Goal: Check status: Check status

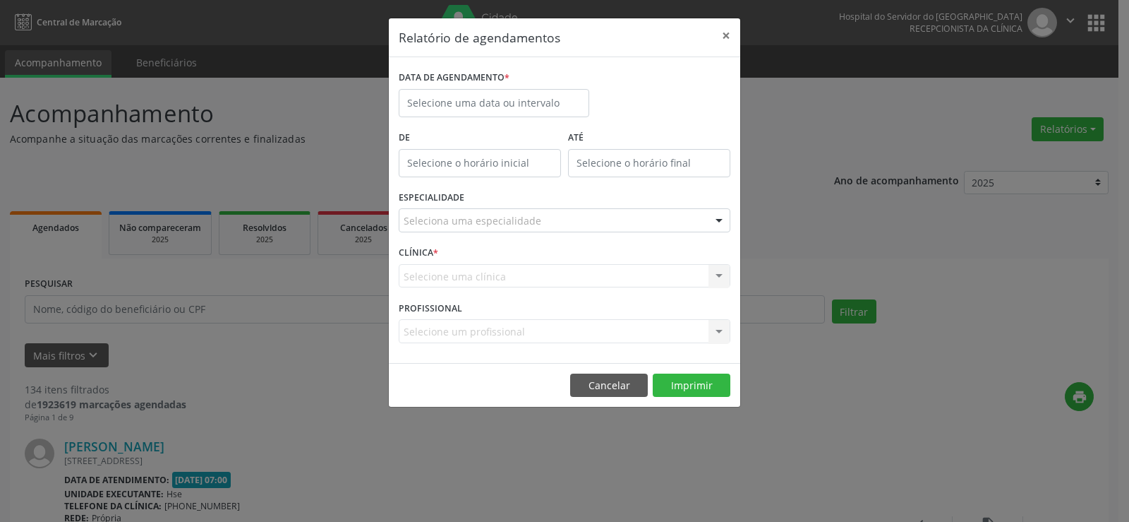
select select "8"
click at [461, 93] on input "text" at bounding box center [494, 103] width 191 height 28
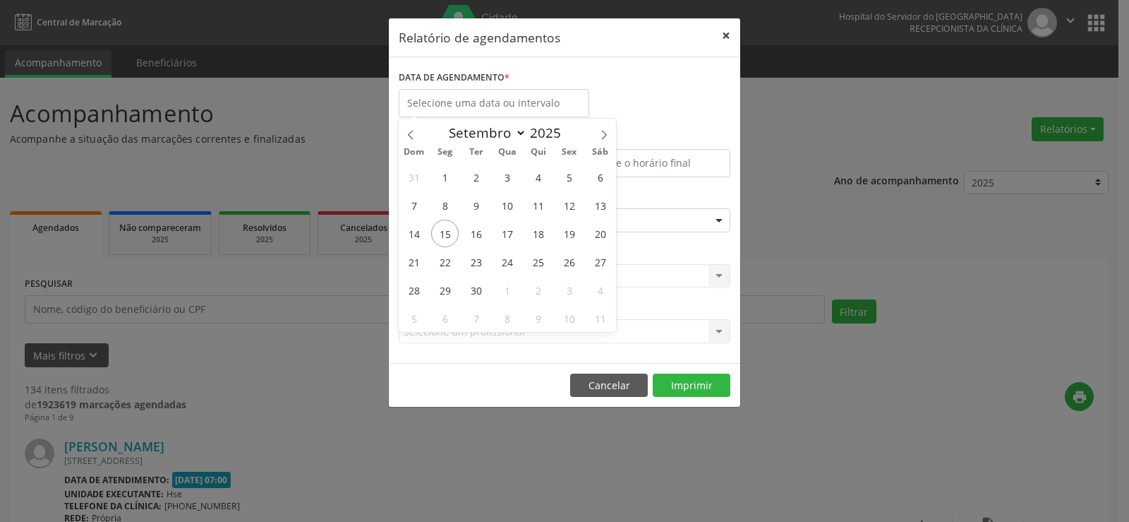
click at [725, 36] on button "×" at bounding box center [726, 35] width 28 height 35
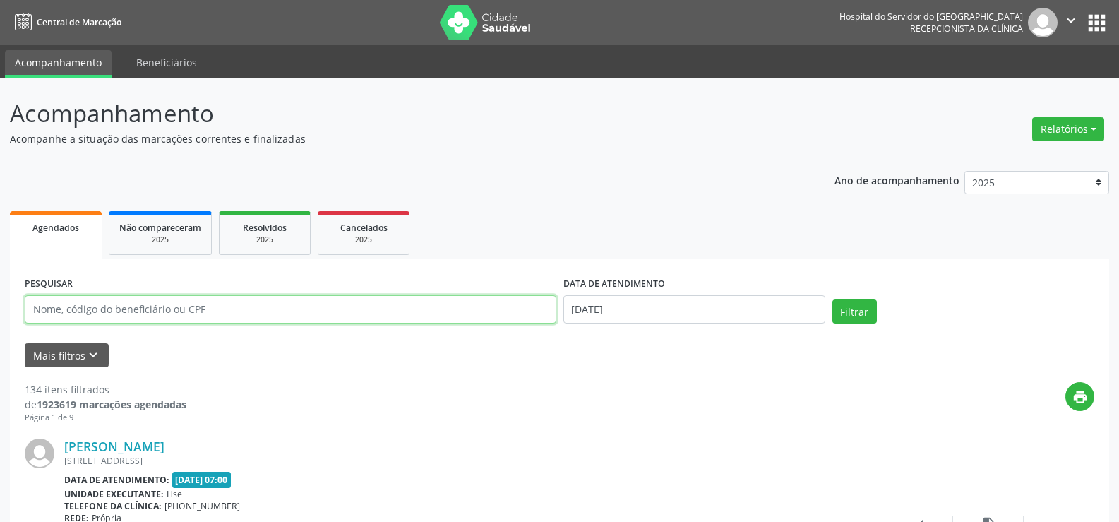
click at [215, 304] on input "text" at bounding box center [290, 309] width 531 height 28
type input "[PERSON_NAME]"
click at [832, 299] on button "Filtrar" at bounding box center [854, 311] width 44 height 24
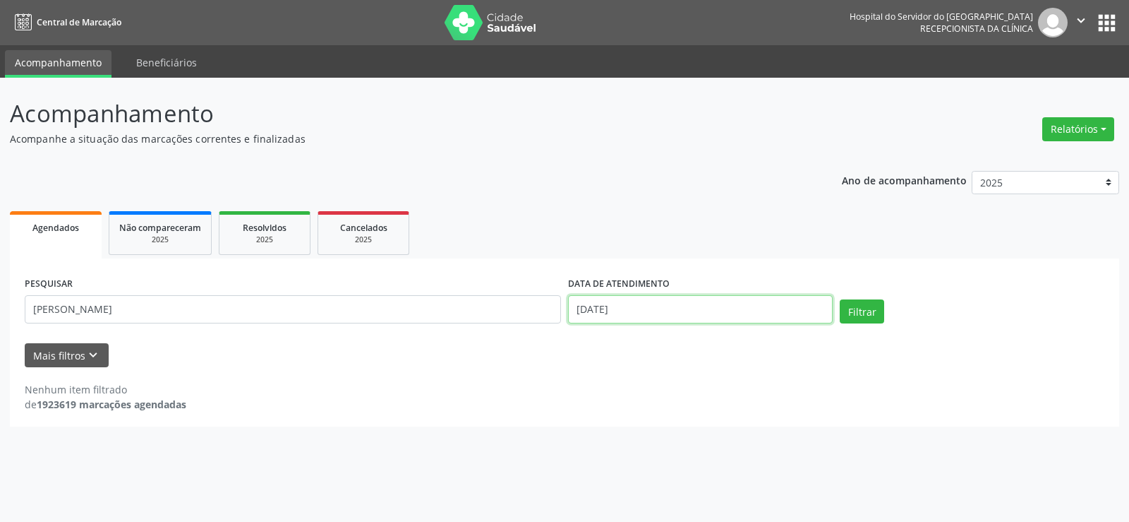
click at [680, 313] on input "[DATE]" at bounding box center [700, 309] width 265 height 28
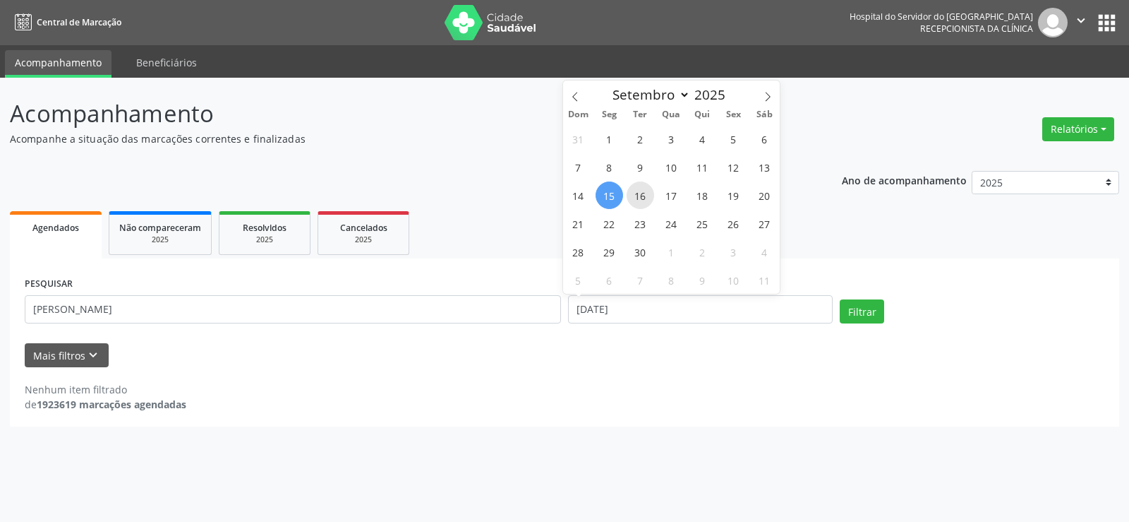
click at [636, 198] on span "16" at bounding box center [641, 195] width 28 height 28
type input "[DATE]"
click at [645, 195] on span "16" at bounding box center [641, 195] width 28 height 28
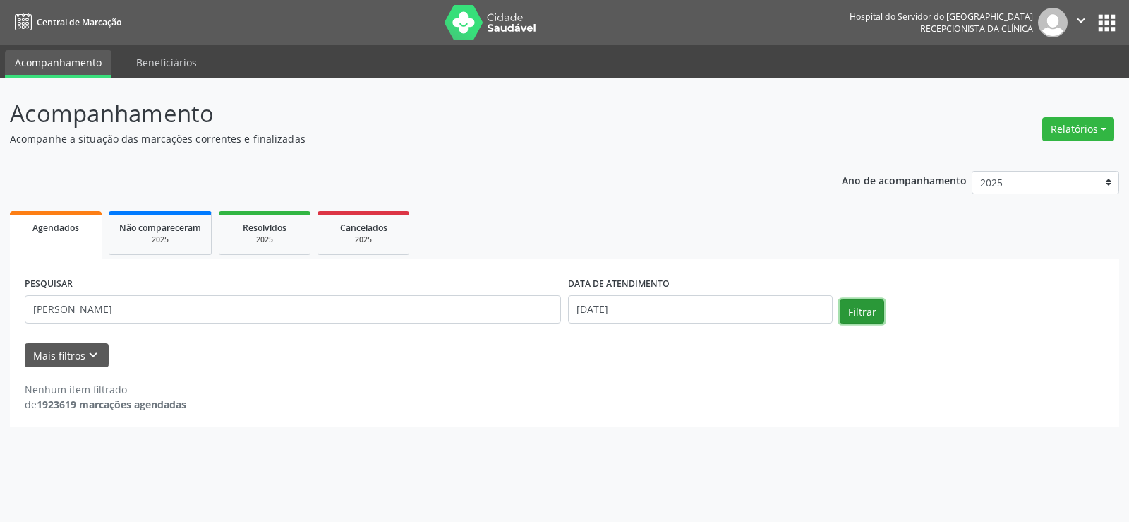
click at [853, 304] on button "Filtrar" at bounding box center [862, 311] width 44 height 24
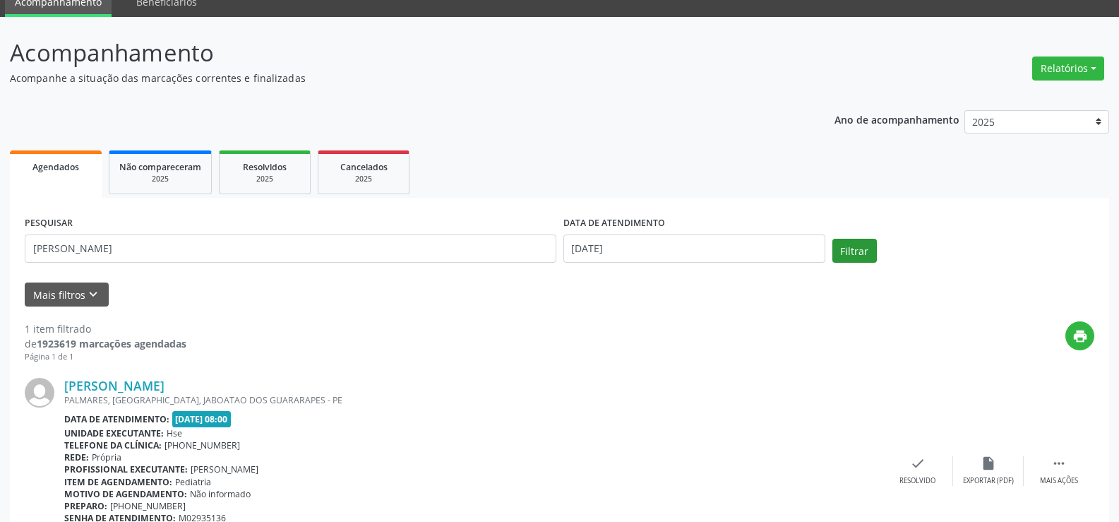
scroll to position [142, 0]
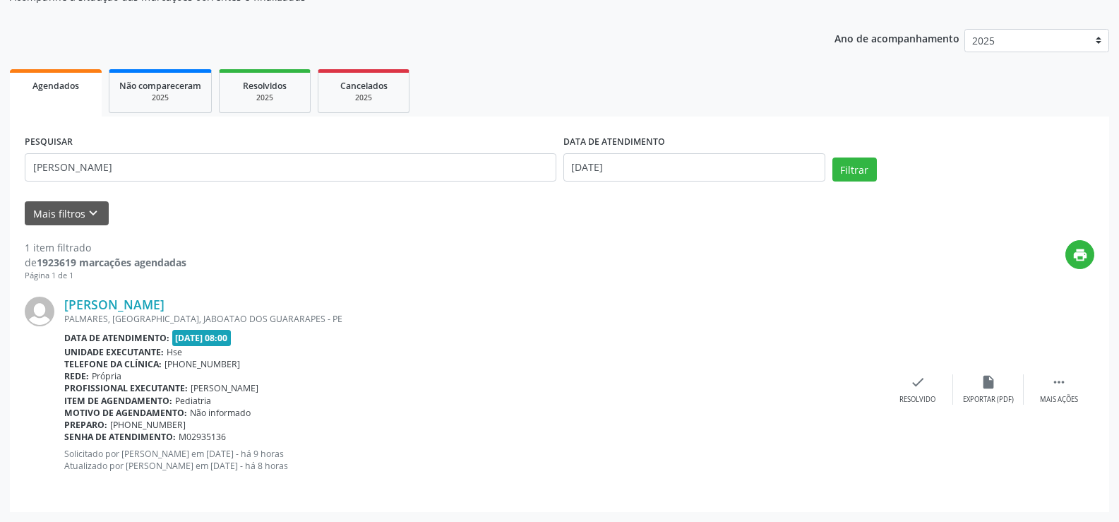
drag, startPoint x: 232, startPoint y: 299, endPoint x: 64, endPoint y: 294, distance: 167.4
click at [64, 294] on div "[PERSON_NAME] [GEOGRAPHIC_DATA], [GEOGRAPHIC_DATA], [GEOGRAPHIC_DATA] - PE Data…" at bounding box center [559, 389] width 1069 height 215
click at [164, 305] on link "[PERSON_NAME]" at bounding box center [114, 304] width 100 height 16
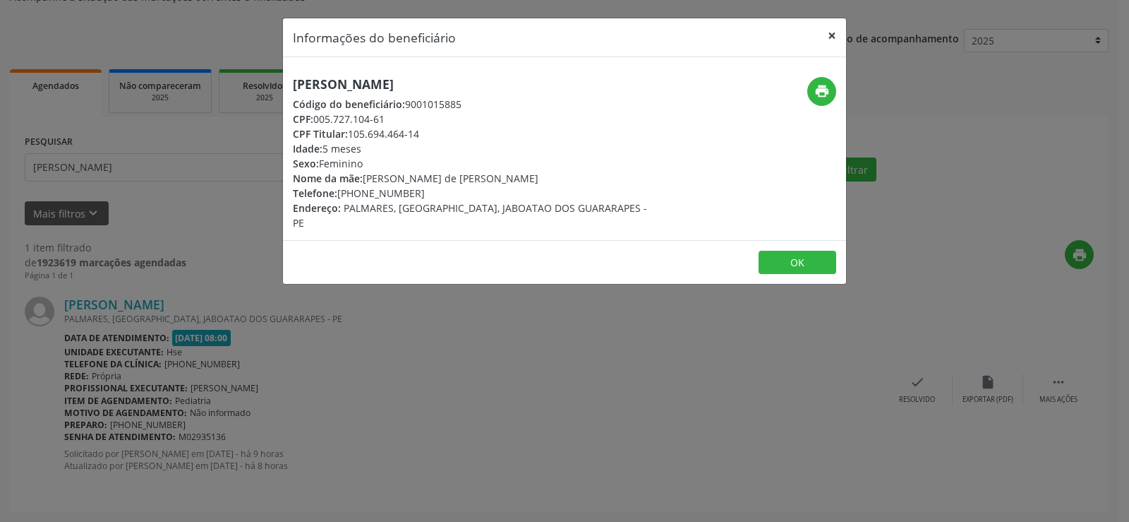
click at [828, 32] on button "×" at bounding box center [832, 35] width 28 height 35
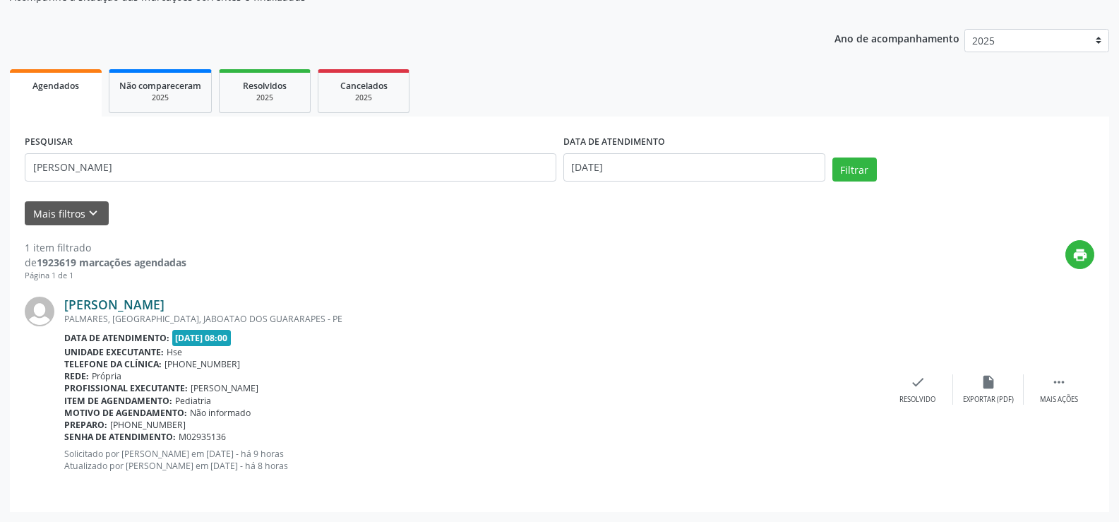
click at [164, 303] on link "[PERSON_NAME]" at bounding box center [114, 304] width 100 height 16
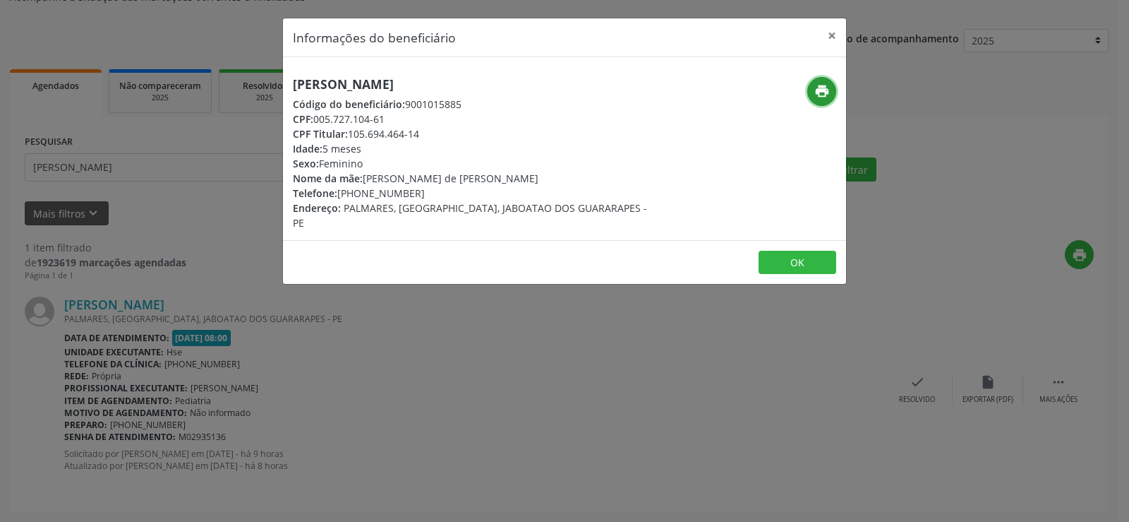
click at [818, 89] on icon "print" at bounding box center [823, 91] width 16 height 16
click at [834, 31] on button "×" at bounding box center [832, 35] width 28 height 35
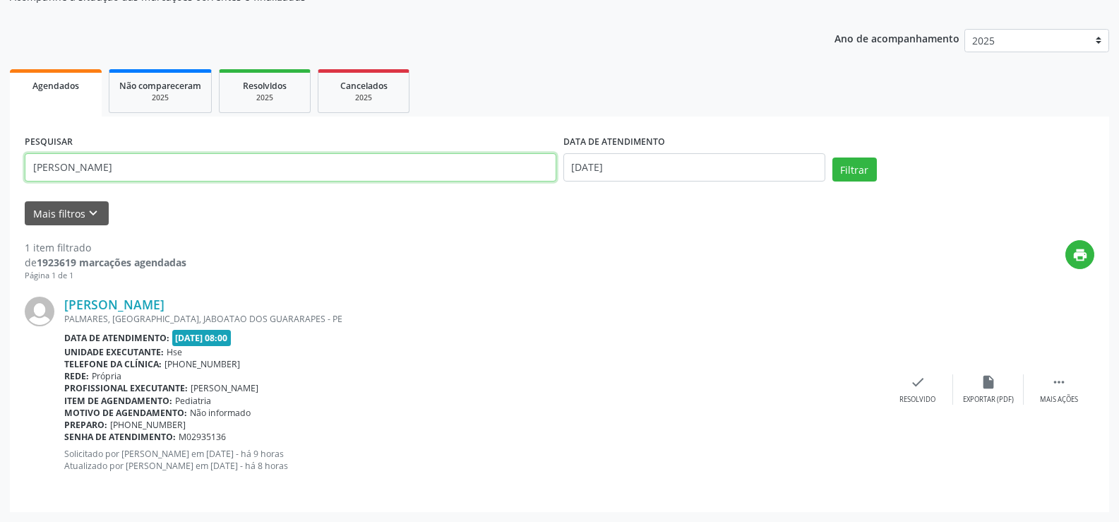
drag, startPoint x: 104, startPoint y: 166, endPoint x: 0, endPoint y: 162, distance: 103.8
click at [0, 162] on div "Acompanhamento Acompanhe a situação das marcações correntes e finalizadas Relat…" at bounding box center [559, 229] width 1119 height 586
type input "adenilda"
click at [832, 157] on button "Filtrar" at bounding box center [854, 169] width 44 height 24
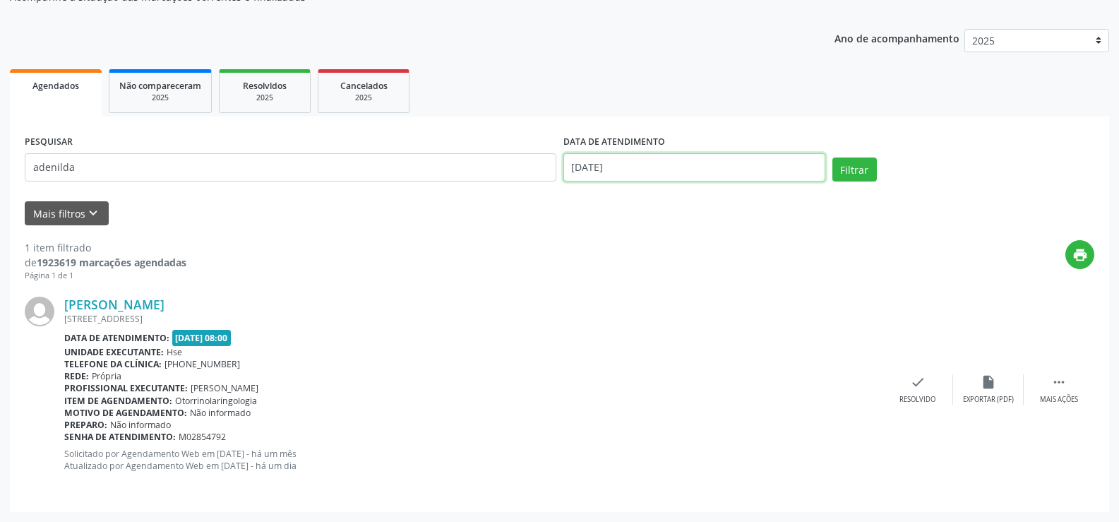
click at [641, 165] on input "[DATE]" at bounding box center [694, 167] width 262 height 28
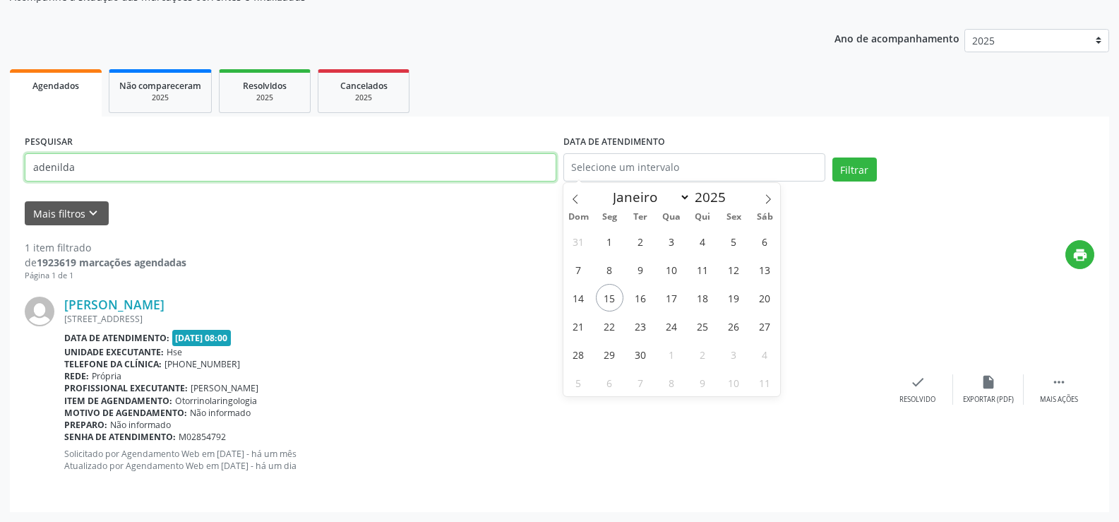
click at [196, 164] on input "adenilda" at bounding box center [290, 167] width 531 height 28
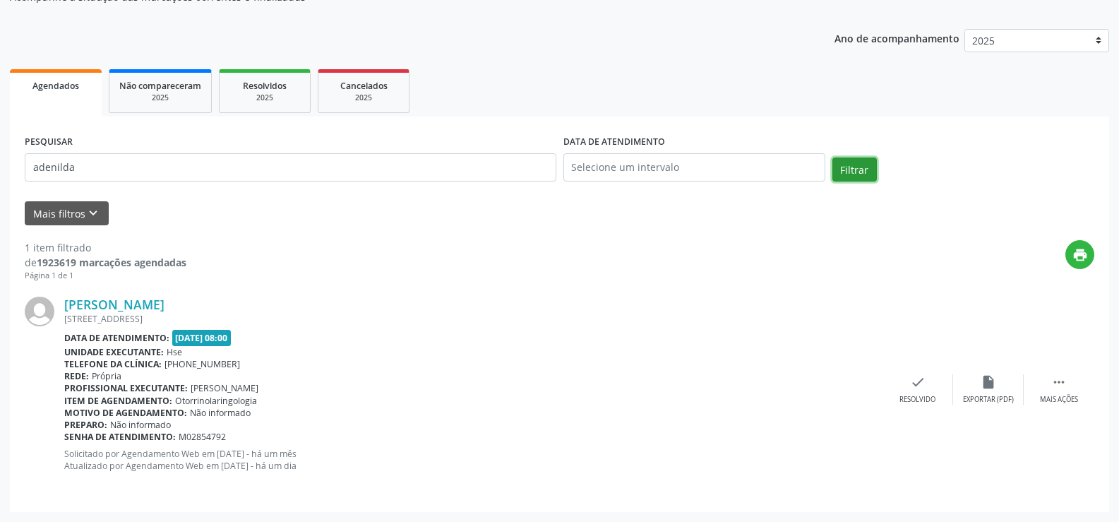
click at [846, 162] on button "Filtrar" at bounding box center [854, 169] width 44 height 24
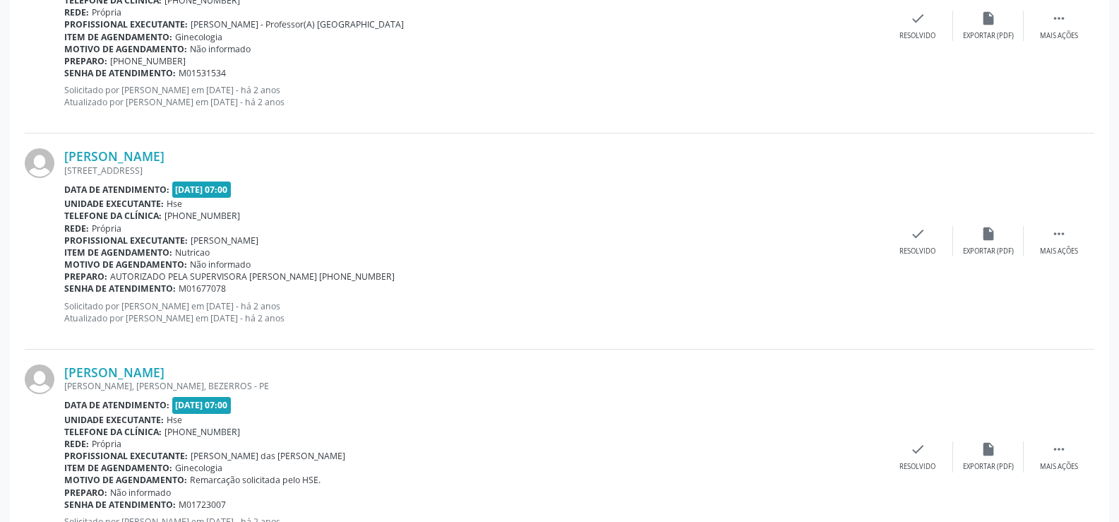
scroll to position [3200, 0]
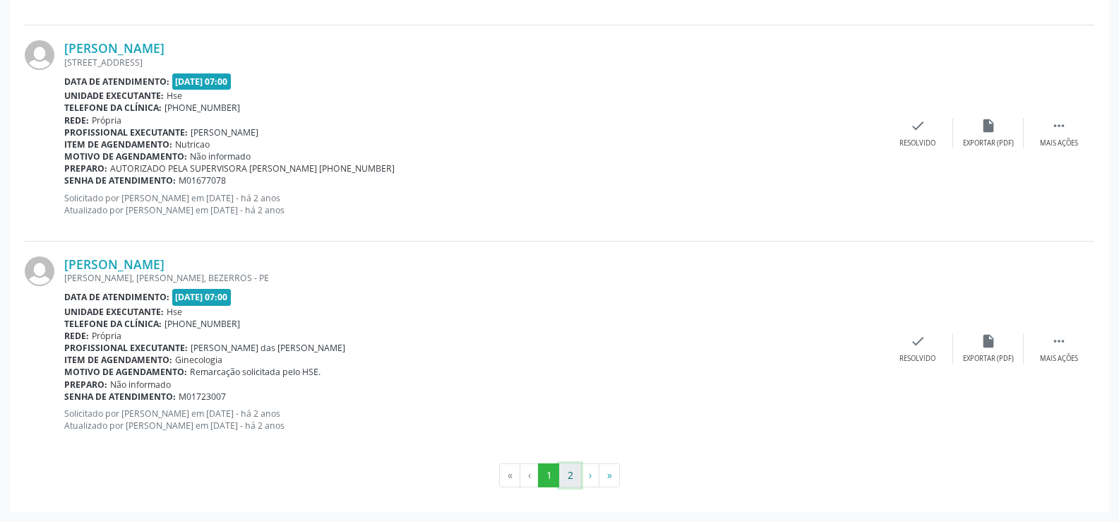
click at [565, 476] on button "2" at bounding box center [570, 475] width 22 height 24
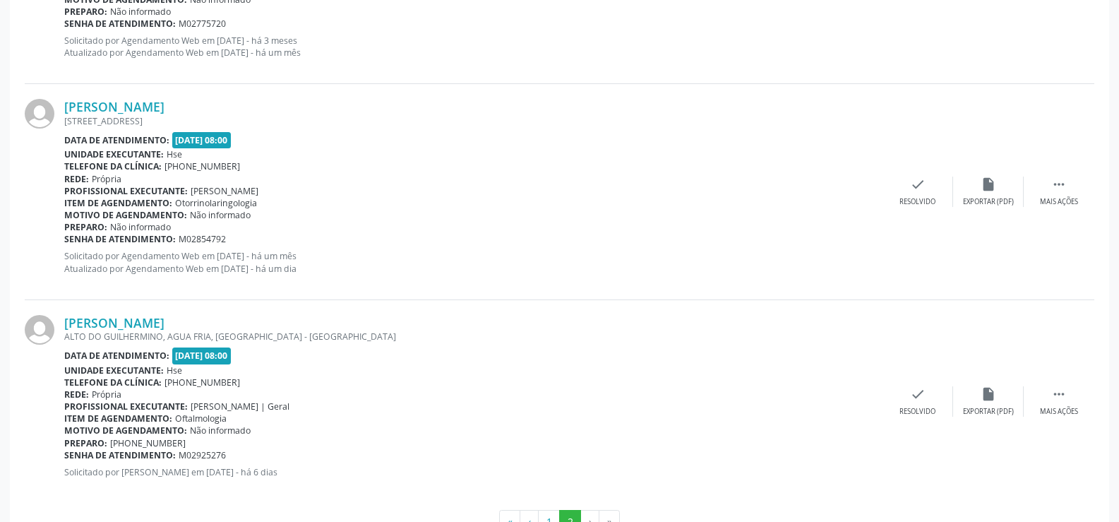
scroll to position [962, 0]
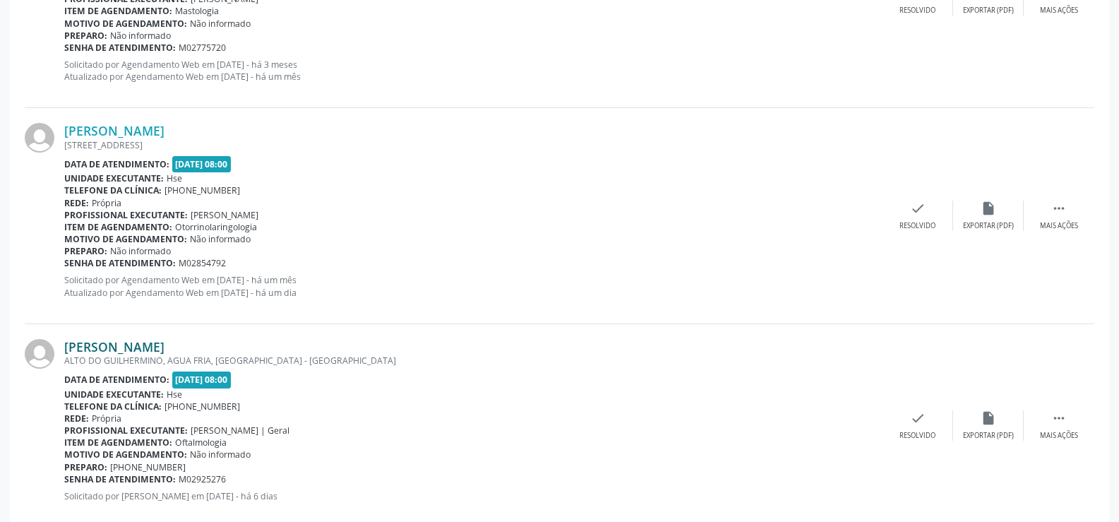
drag, startPoint x: 195, startPoint y: 342, endPoint x: 65, endPoint y: 347, distance: 130.0
click at [65, 347] on div "[PERSON_NAME]" at bounding box center [473, 347] width 818 height 16
copy link "[PERSON_NAME]"
